Goal: Find specific page/section: Find specific page/section

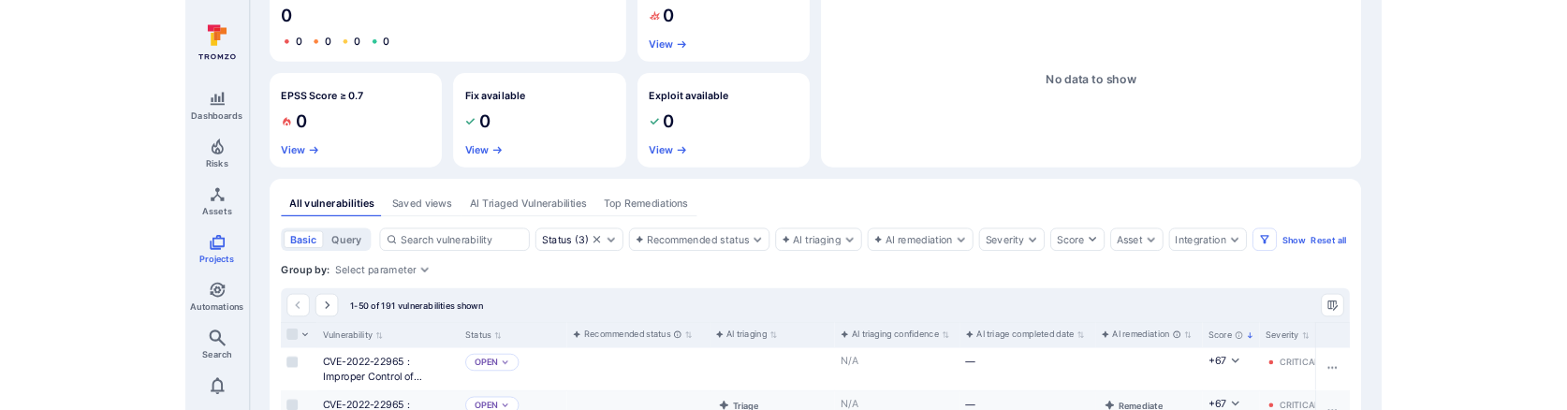
scroll to position [48, 0]
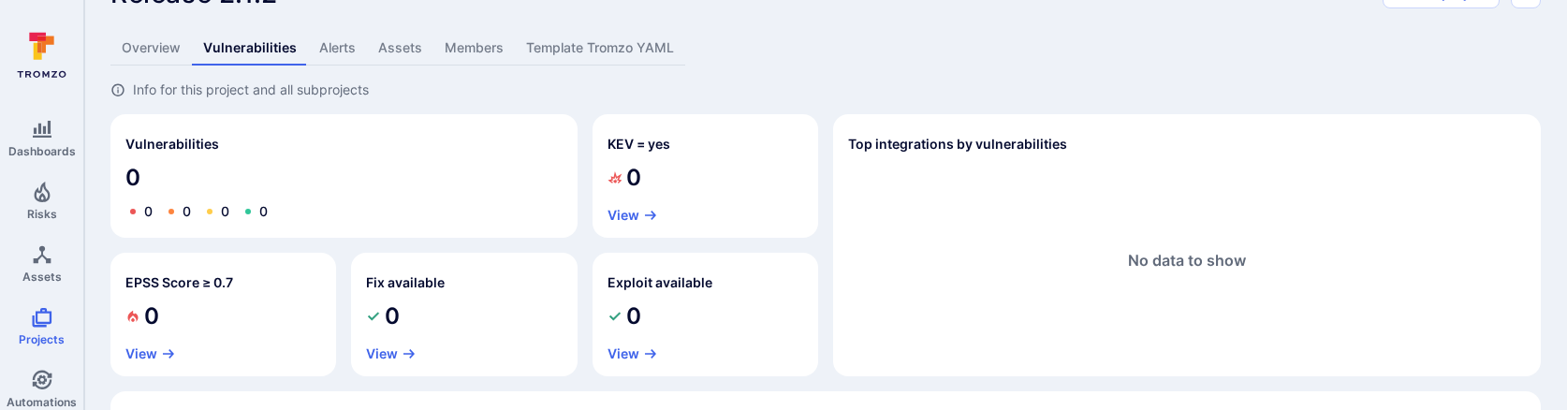
click at [626, 40] on link "Template Tromzo YAML" at bounding box center [600, 48] width 170 height 35
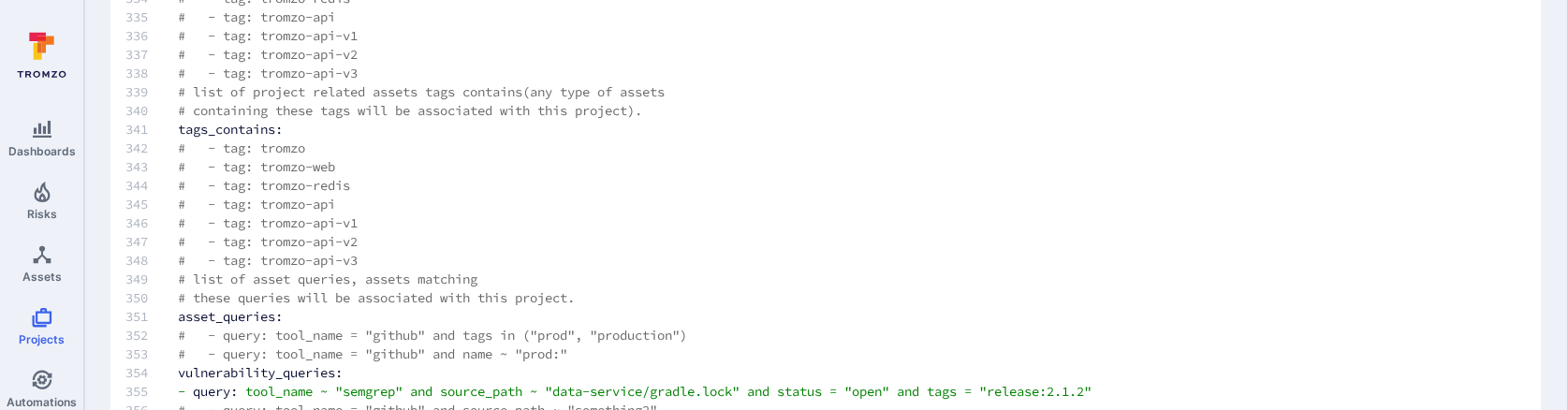
scroll to position [361, 0]
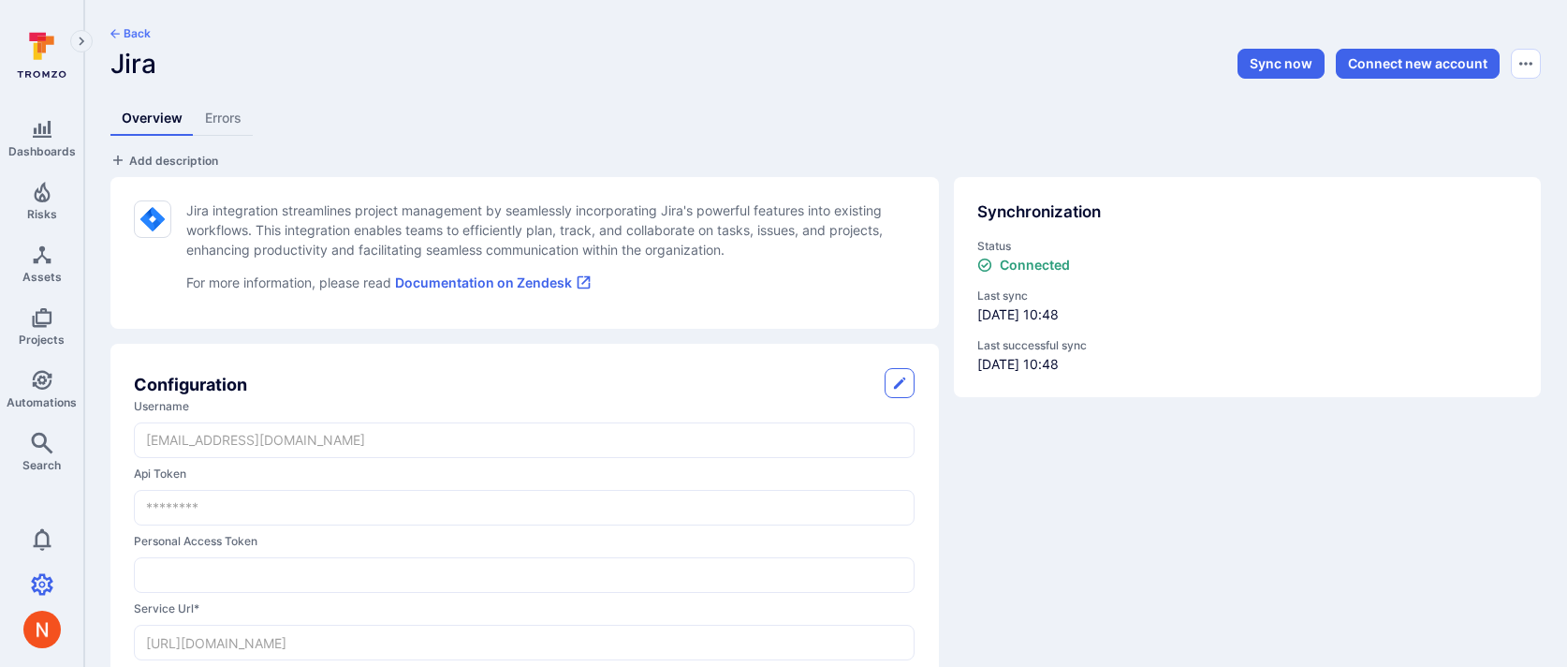
select select "100"
